Goal: Task Accomplishment & Management: Use online tool/utility

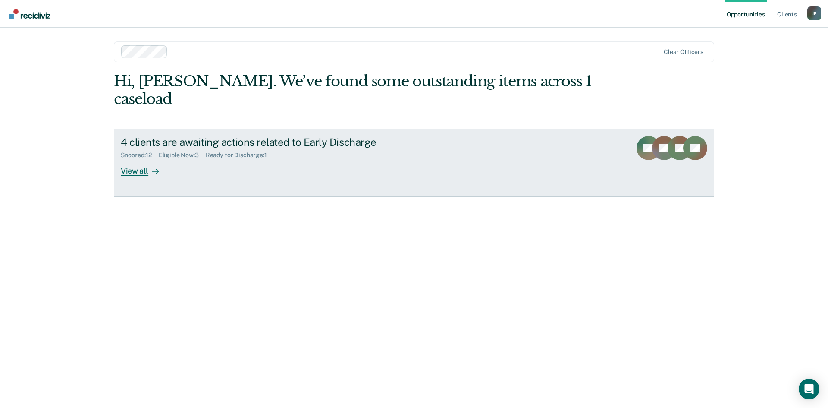
click at [143, 159] on div "View all" at bounding box center [145, 167] width 48 height 17
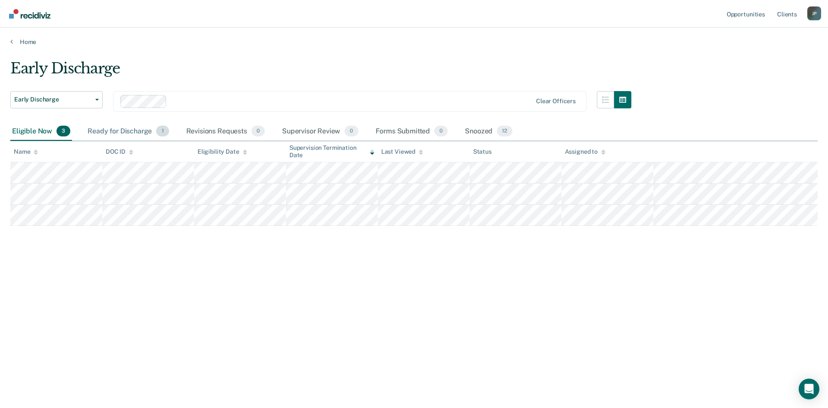
click at [125, 129] on div "Ready for Discharge 1" at bounding box center [128, 131] width 85 height 19
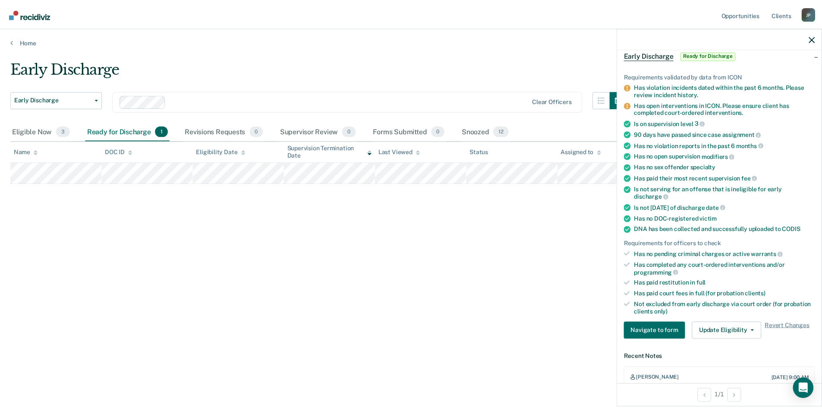
scroll to position [86, 0]
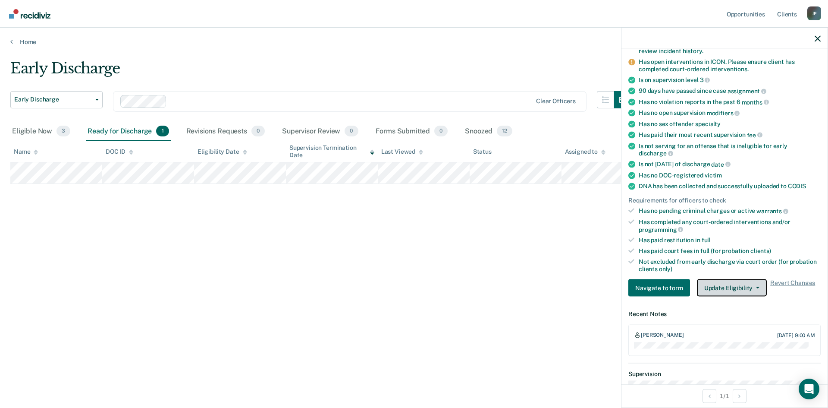
click at [755, 285] on button "Update Eligibility" at bounding box center [732, 287] width 70 height 17
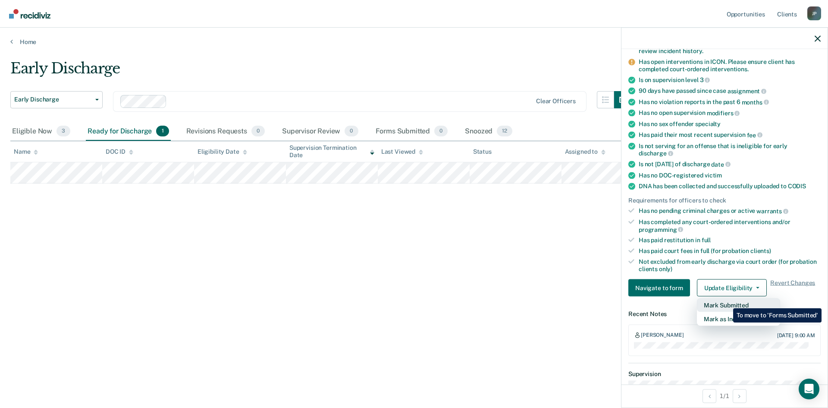
click at [727, 302] on button "Mark Submitted" at bounding box center [738, 305] width 83 height 14
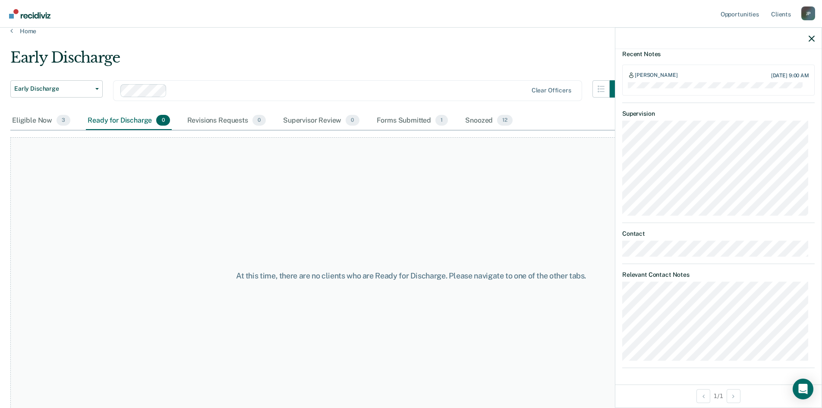
scroll to position [17, 0]
